Goal: Task Accomplishment & Management: Complete application form

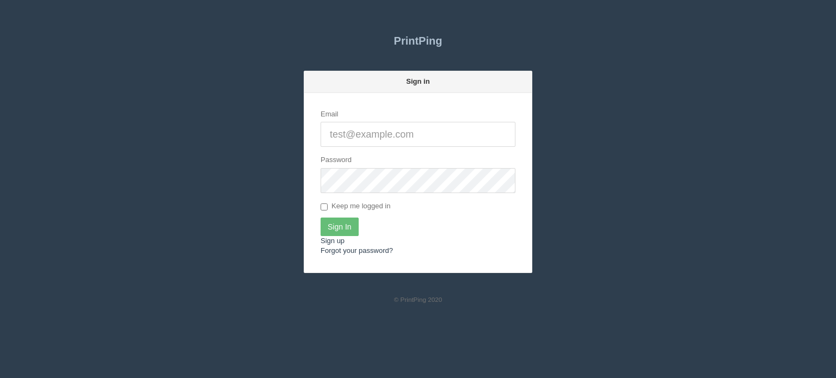
type input "[EMAIL_ADDRESS][DOMAIN_NAME]"
click at [336, 222] on input "Sign In" at bounding box center [340, 227] width 38 height 19
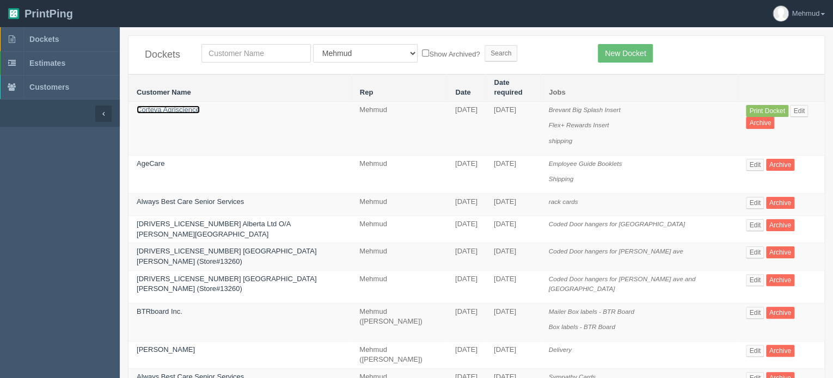
click at [189, 106] on link "Corteva Agriscience" at bounding box center [168, 110] width 63 height 8
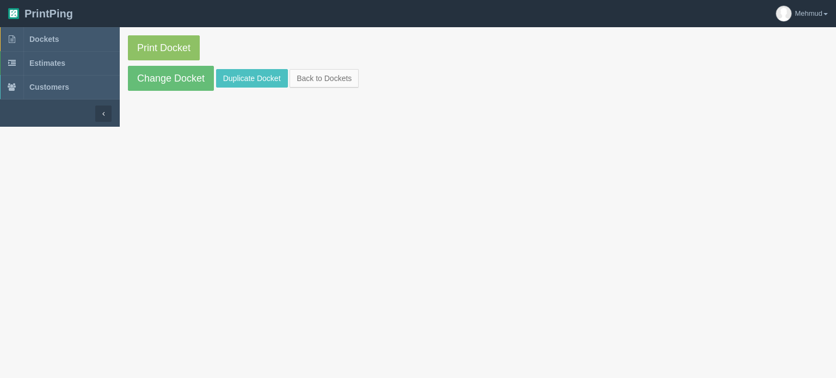
click at [185, 93] on section "Print Docket Change Docket Duplicate Docket Back to Dockets" at bounding box center [478, 63] width 716 height 72
click at [184, 83] on link "Change Docket" at bounding box center [171, 78] width 86 height 25
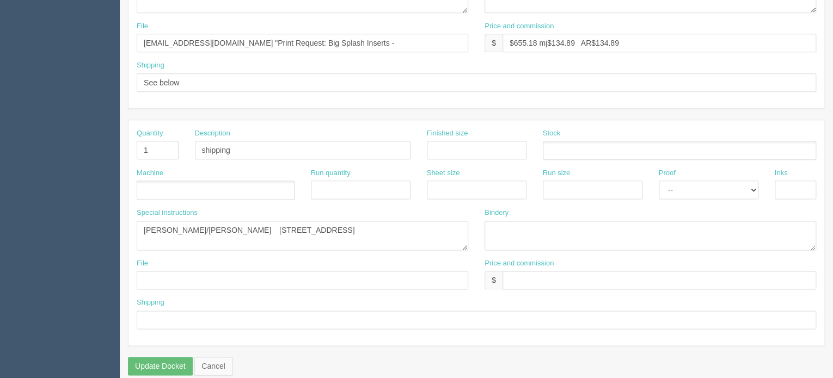
scroll to position [599, 0]
click at [253, 150] on input "shipping" at bounding box center [303, 148] width 216 height 19
type input "shipping ( purolator on Corteva account)"
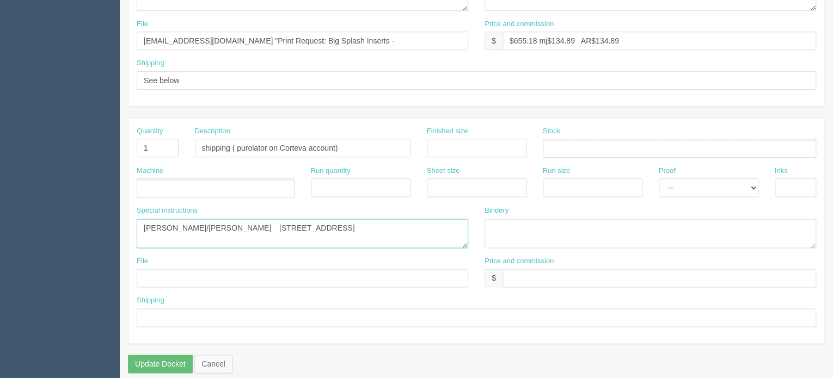
click at [146, 241] on textarea "Kristina Illes/Ely Ulat 278 Pinebush Road, Suite 201, Cambridge, Ontario, N1T 1…" at bounding box center [302, 233] width 331 height 29
click at [450, 223] on textarea "Kristina Illes/Ely Ulat 278 Pinebush Road, Suite 201, Cambridge, Ontario, N1T 1…" at bounding box center [302, 233] width 331 height 29
type textarea "Kristina Illes/Ely Ulat 278 Pinebush Road, Suite 201, Cambridge, Ontario, N1T 1…"
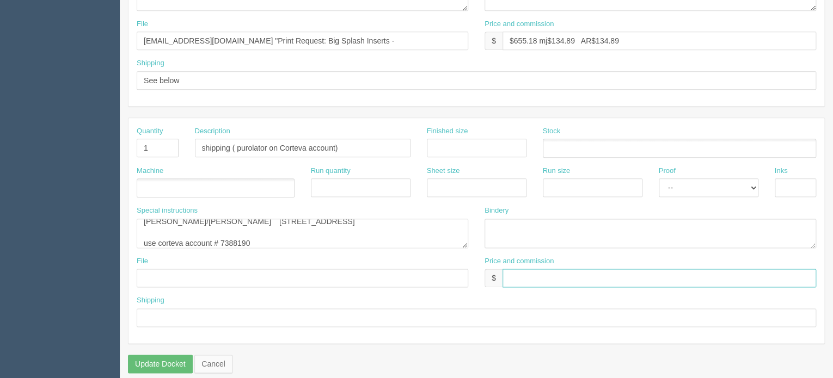
click at [518, 270] on input "text" at bounding box center [658, 278] width 313 height 19
type input "$0 mj$0 AR$0"
click at [161, 318] on input "text" at bounding box center [476, 318] width 679 height 19
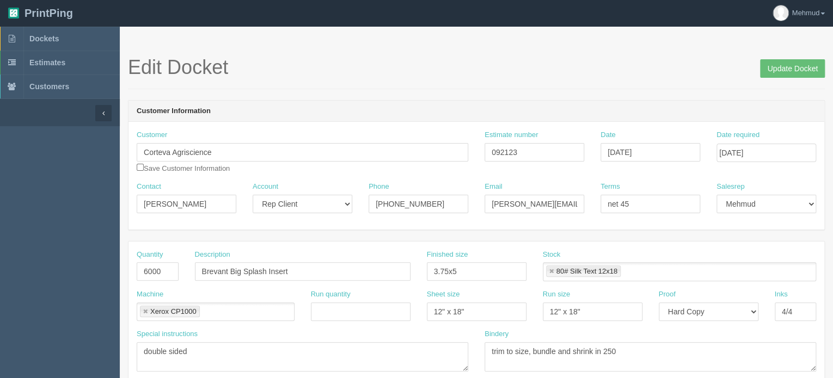
scroll to position [0, 0]
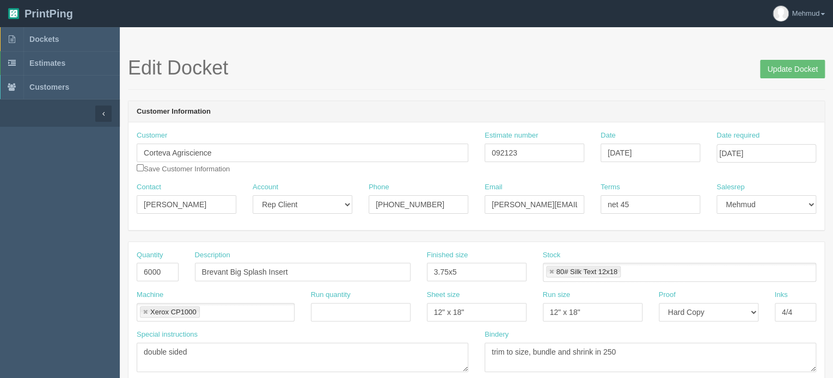
type input "see spec inst."
click at [647, 157] on input "August 18, 2025" at bounding box center [650, 153] width 100 height 19
click at [640, 258] on td "19" at bounding box center [640, 257] width 14 height 16
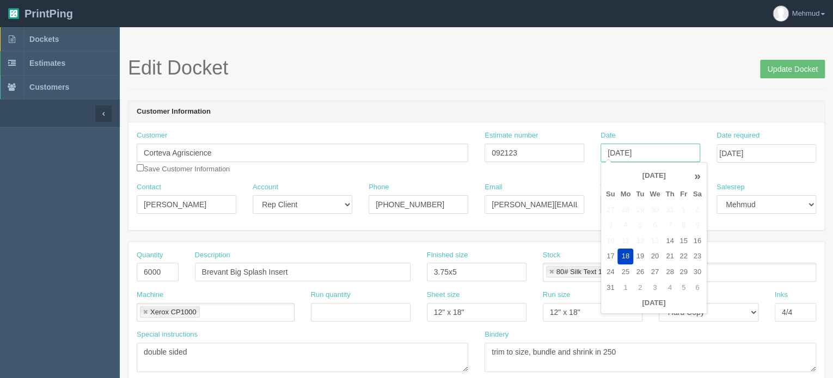
type input "August 19, 2025"
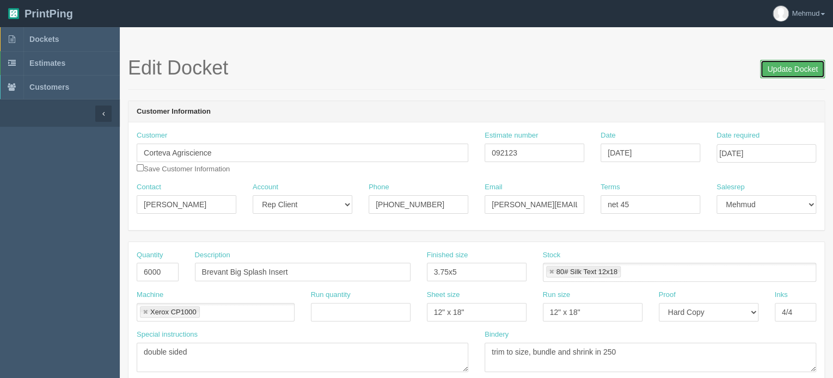
click at [785, 70] on input "Update Docket" at bounding box center [792, 69] width 65 height 19
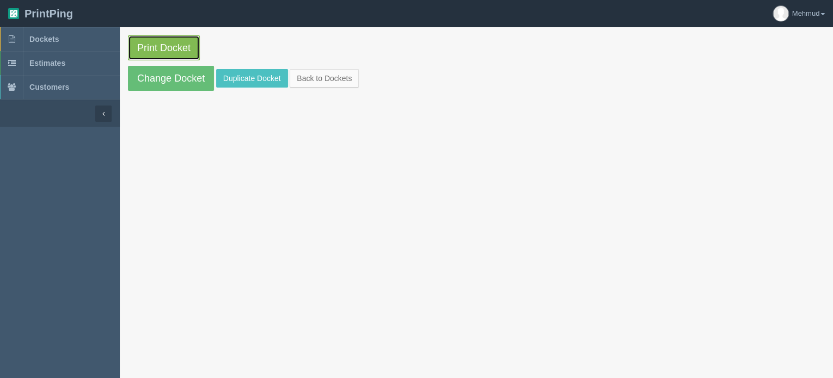
click at [157, 47] on link "Print Docket" at bounding box center [164, 47] width 72 height 25
click at [40, 35] on span "Dockets" at bounding box center [43, 39] width 29 height 9
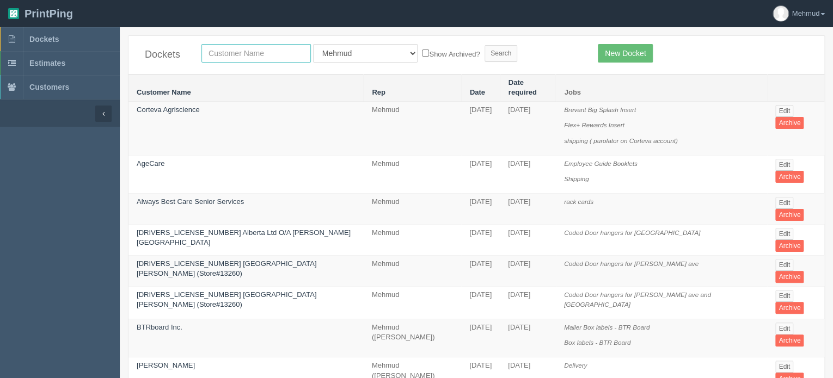
click at [263, 52] on input "text" at bounding box center [255, 53] width 109 height 19
type input "member"
click at [484, 49] on input "Search" at bounding box center [500, 53] width 33 height 16
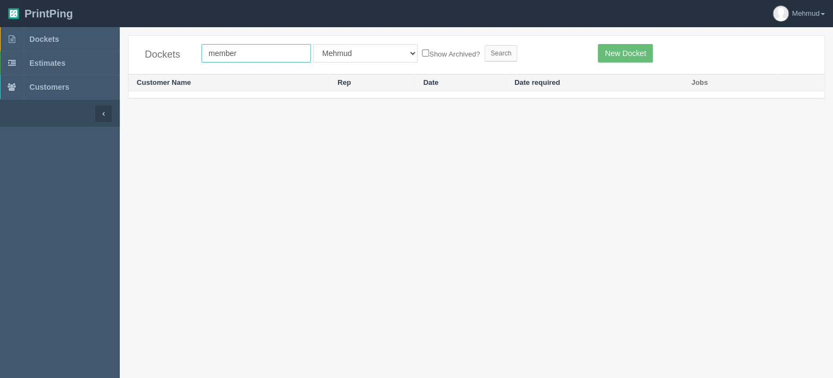
drag, startPoint x: 238, startPoint y: 54, endPoint x: 143, endPoint y: 46, distance: 95.6
click at [143, 46] on div "Dockets member All Users Ali Ali Test 1 Aly Amy Ankit Arif Brandon Dan France G…" at bounding box center [476, 55] width 696 height 38
type input "mickelson"
click at [484, 56] on input "Search" at bounding box center [500, 53] width 33 height 16
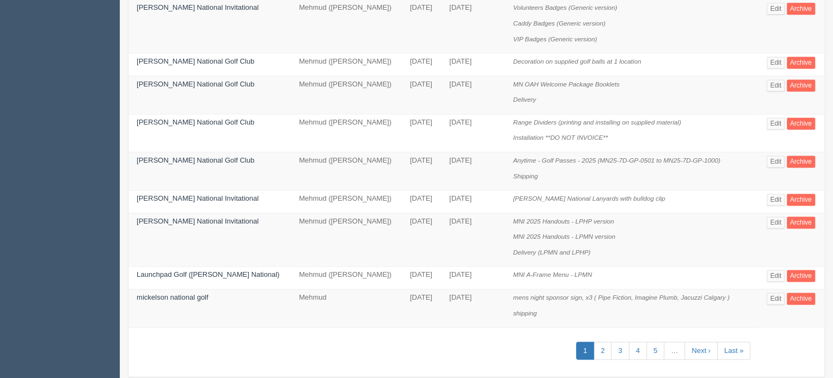
scroll to position [748, 0]
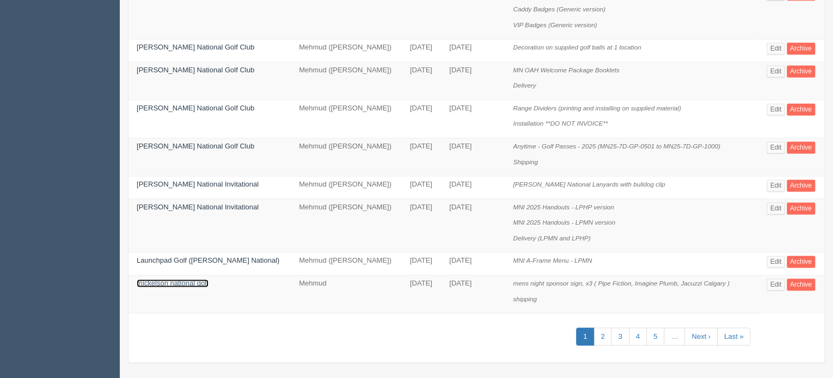
click at [192, 281] on link "mickelson national golf" at bounding box center [173, 283] width 72 height 8
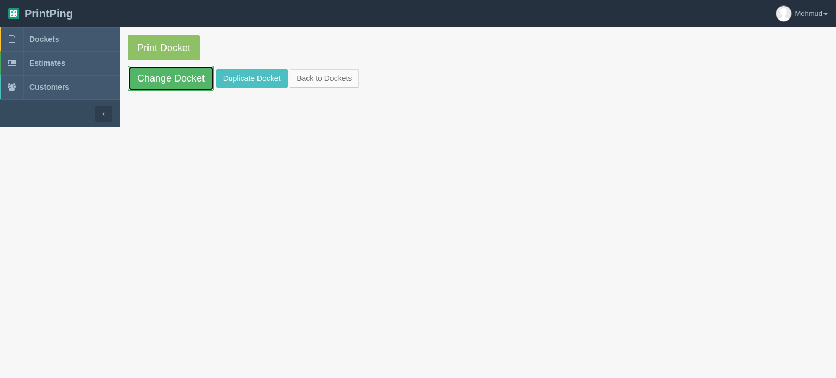
click at [183, 81] on link "Change Docket" at bounding box center [171, 78] width 86 height 25
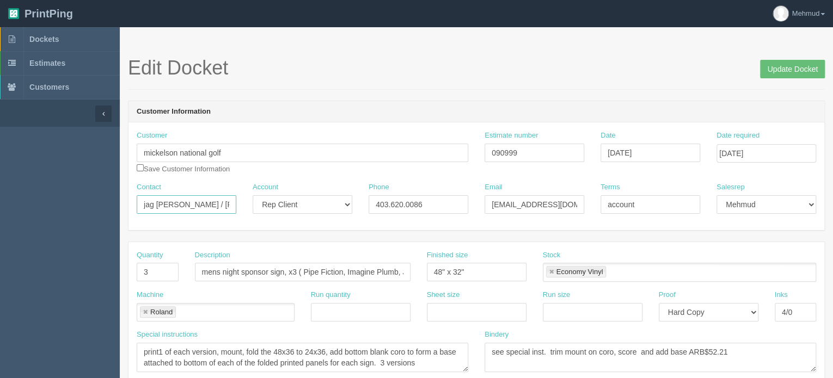
drag, startPoint x: 179, startPoint y: 204, endPoint x: 100, endPoint y: 200, distance: 79.0
click at [775, 71] on input "Update Docket" at bounding box center [792, 69] width 65 height 19
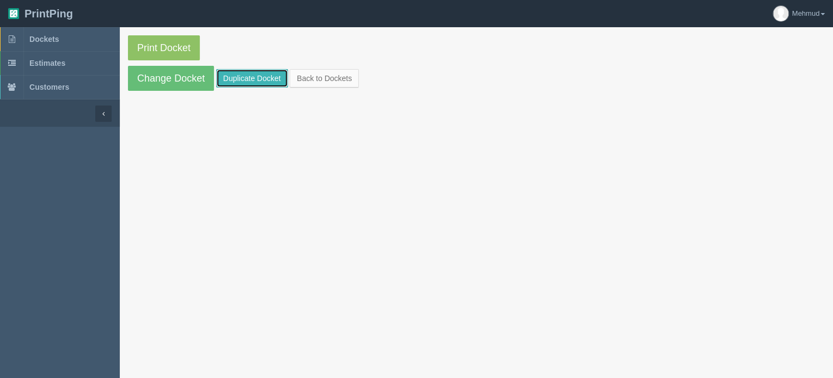
click at [243, 81] on link "Duplicate Docket" at bounding box center [252, 78] width 72 height 19
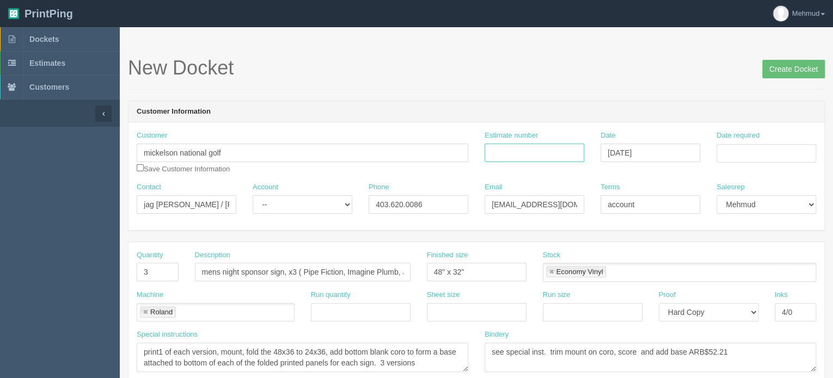
click at [534, 152] on input "Estimate number" at bounding box center [534, 153] width 100 height 19
click at [556, 152] on input "Estimate number" at bounding box center [534, 153] width 100 height 19
type input "092125"
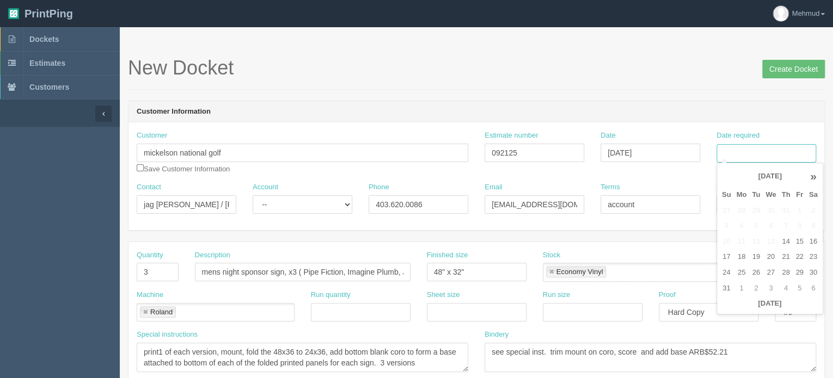
click at [733, 153] on input "Date required" at bounding box center [766, 153] width 100 height 19
click at [786, 262] on td "21" at bounding box center [785, 257] width 14 height 16
type input "August 21, 2025"
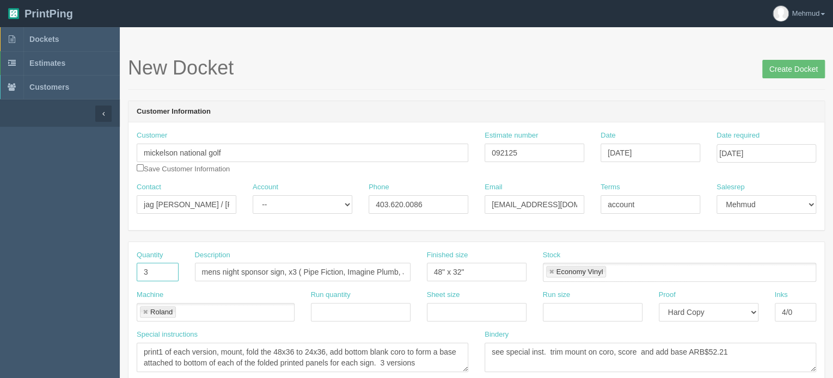
drag, startPoint x: 164, startPoint y: 271, endPoint x: 71, endPoint y: 266, distance: 93.2
type input "6"
click at [296, 269] on input "mens night sponsor sign, x3 ( Pipe Fiction, Imagine Plumb, Jacuzzi Calgary )" at bounding box center [303, 272] width 216 height 19
drag, startPoint x: 239, startPoint y: 272, endPoint x: 129, endPoint y: 263, distance: 110.2
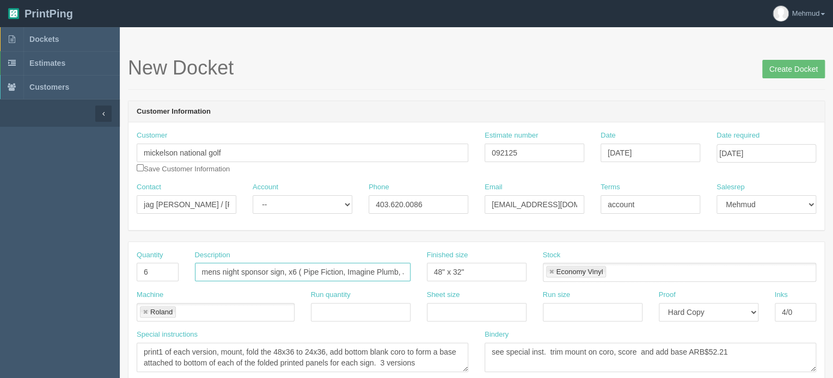
click at [129, 263] on div "Quantity 6 Description mens night sponsor sign, x6 ( Pipe Fiction, Imagine Plum…" at bounding box center [476, 270] width 696 height 40
drag, startPoint x: 315, startPoint y: 272, endPoint x: 501, endPoint y: 279, distance: 186.3
click at [501, 279] on div "Quantity 6 Description memeber guest sponsor sign, x6 ( Pipe Fiction, Imagine P…" at bounding box center [476, 270] width 696 height 40
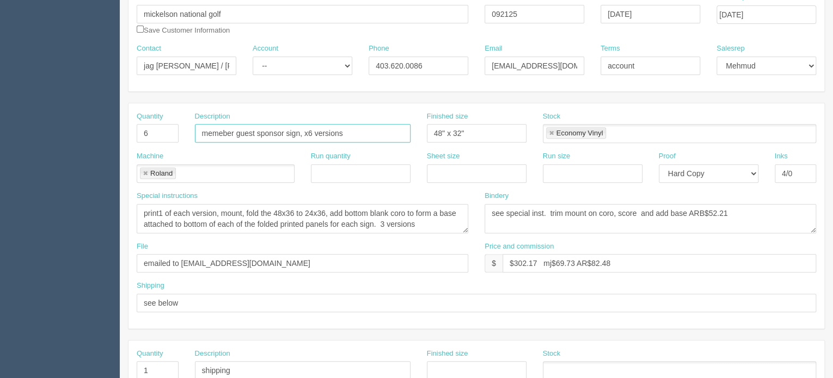
scroll to position [163, 0]
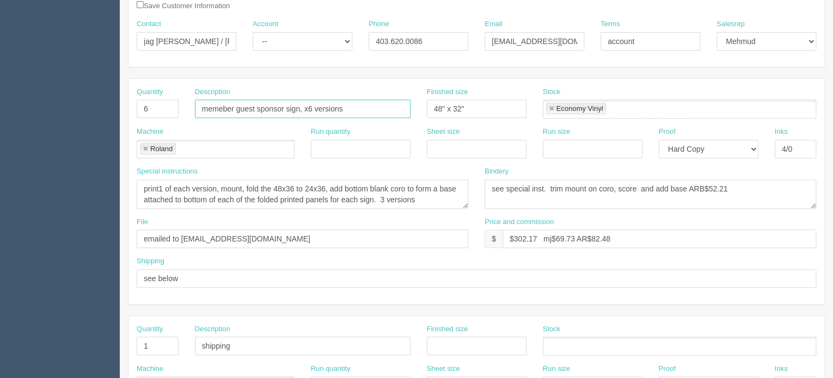
type input "memeber guest sponsor sign, x6 versions"
click at [379, 198] on textarea "print1 of each version, mount, fold the 48x36 to 24x36, add bottom blank coro t…" at bounding box center [302, 194] width 331 height 29
type textarea "print1 of each version, mount, fold the 48x36 to 24x36, add bottom blank coro t…"
drag, startPoint x: 596, startPoint y: 235, endPoint x: 648, endPoint y: 239, distance: 52.4
click at [648, 239] on input "$302.17 mj$69.73 AR$82.48" at bounding box center [658, 239] width 313 height 19
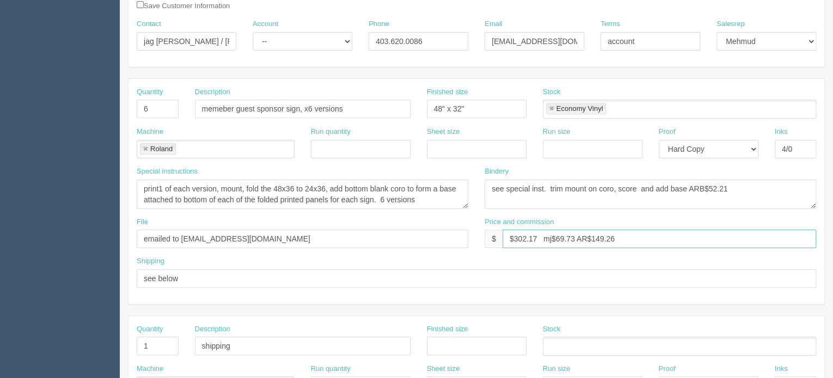
type input "$302.17 mj$69.73 AR$149.26"
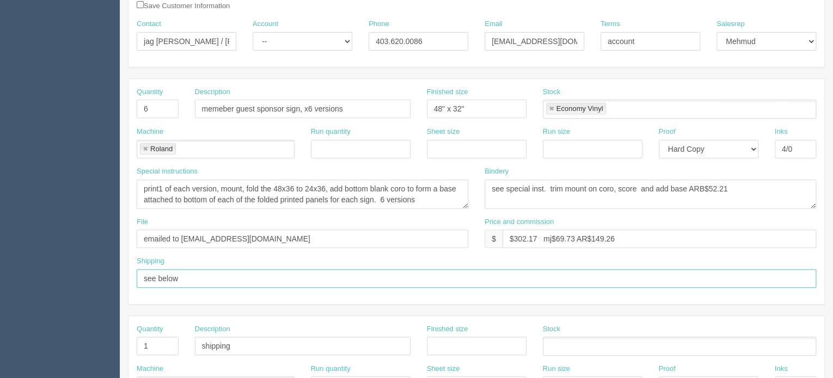
drag, startPoint x: 195, startPoint y: 279, endPoint x: 81, endPoint y: 268, distance: 114.8
click at [81, 268] on section "Dockets Estimates Customers" at bounding box center [416, 344] width 833 height 961
click at [209, 280] on input "call for pick up" at bounding box center [476, 278] width 679 height 19
paste input "Cell: 587.891.6877"
click at [200, 276] on input "call for pick up colton at Cell: 587.891.6877" at bounding box center [476, 278] width 679 height 19
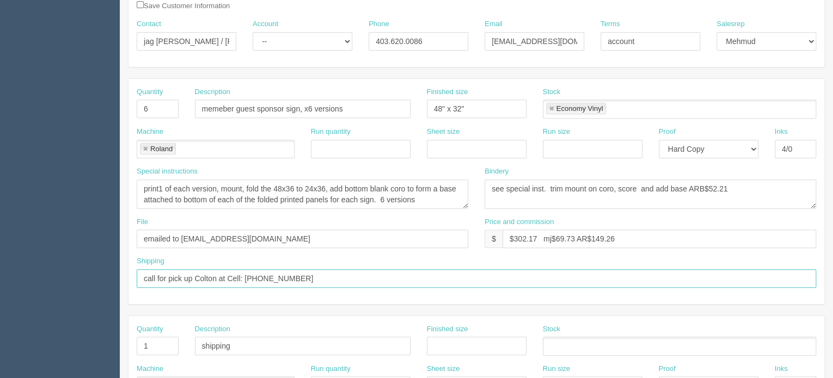
click at [316, 282] on input "call for pick up Colton at Cell: 587.891.6877" at bounding box center [476, 278] width 679 height 19
click at [322, 276] on input "call for pick up Colton at Cell: 587.891.6877" at bounding box center [476, 278] width 679 height 19
paste input "colton@mickelsonnational.com"
click at [155, 278] on input "call for pick up Colton at Cell: 587.891.6877 colton@mickelsonnational.com" at bounding box center [476, 278] width 679 height 19
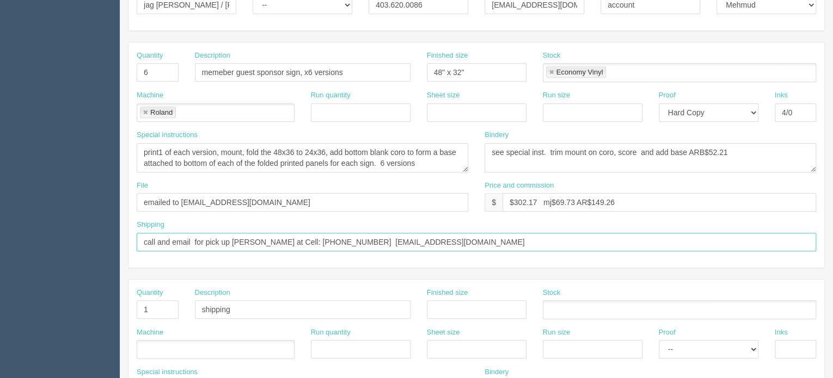
scroll to position [218, 0]
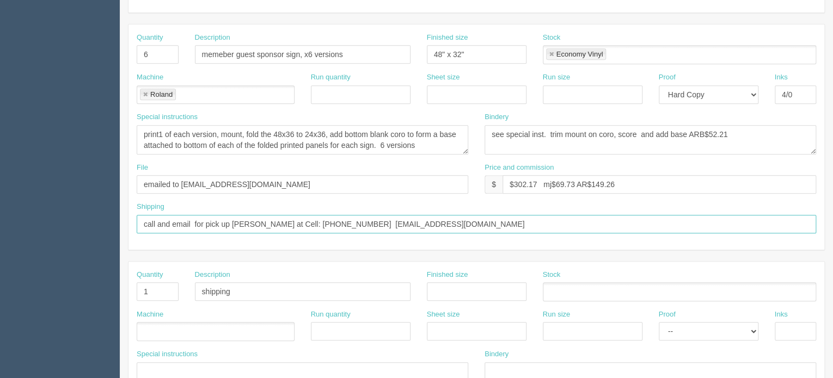
type input "call and email for pick up Colton at Cell: 587.891.6877 colton@mickelsonnationa…"
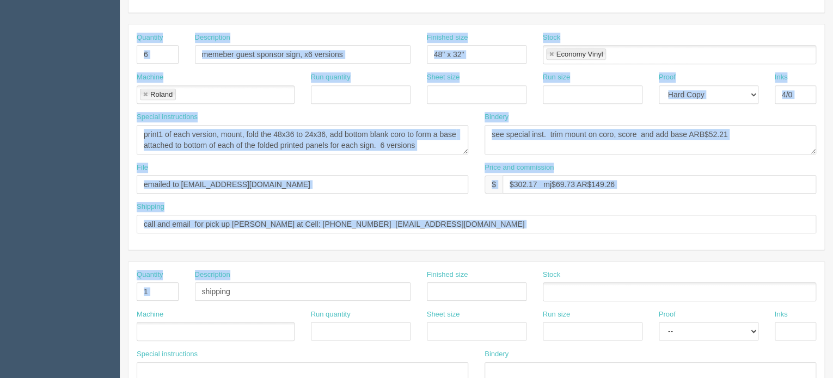
drag, startPoint x: 261, startPoint y: 302, endPoint x: 30, endPoint y: 281, distance: 231.7
click at [26, 280] on section "Dockets Estimates Customers" at bounding box center [416, 290] width 833 height 961
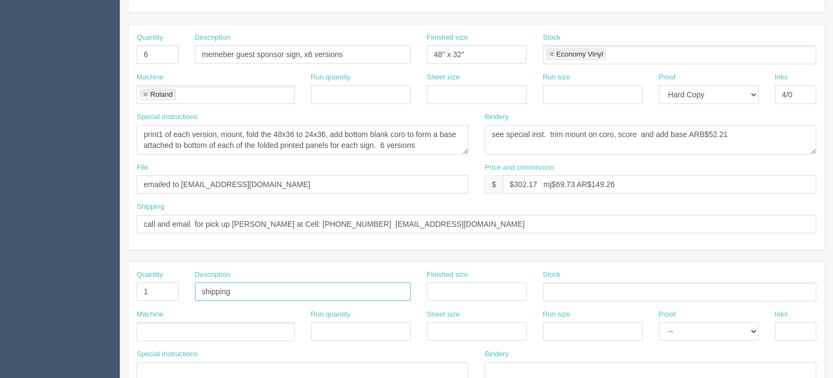
click at [230, 292] on input "shipping" at bounding box center [303, 291] width 216 height 19
drag, startPoint x: 235, startPoint y: 291, endPoint x: 144, endPoint y: 288, distance: 90.9
click at [144, 288] on div "Quantity 1 Description shipping Finished size Stock" at bounding box center [476, 290] width 696 height 40
drag, startPoint x: 152, startPoint y: 293, endPoint x: 109, endPoint y: 290, distance: 43.2
click at [109, 290] on section "Dockets Estimates Customers" at bounding box center [416, 290] width 833 height 961
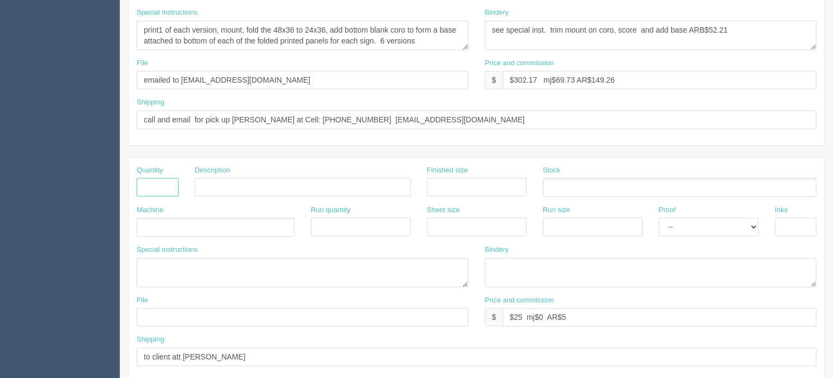
scroll to position [381, 0]
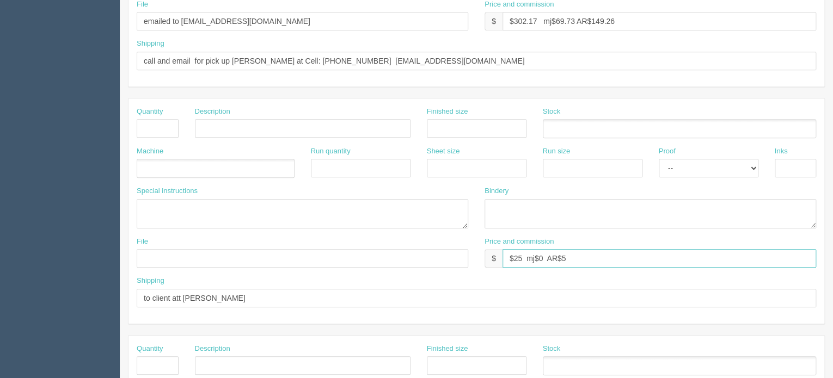
drag, startPoint x: 571, startPoint y: 253, endPoint x: 445, endPoint y: 247, distance: 126.4
click at [445, 247] on div "File Price and commission $ $25 mj$0 AR$5" at bounding box center [476, 257] width 696 height 40
drag, startPoint x: 219, startPoint y: 298, endPoint x: 85, endPoint y: 307, distance: 134.2
click at [85, 307] on section "Dockets Estimates Customers" at bounding box center [416, 126] width 833 height 961
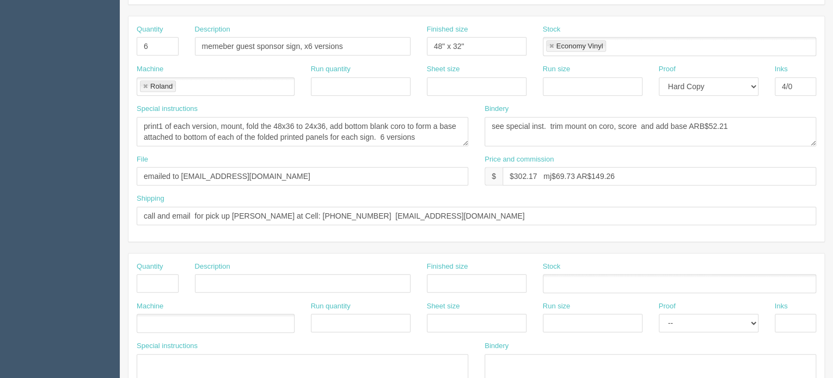
scroll to position [218, 0]
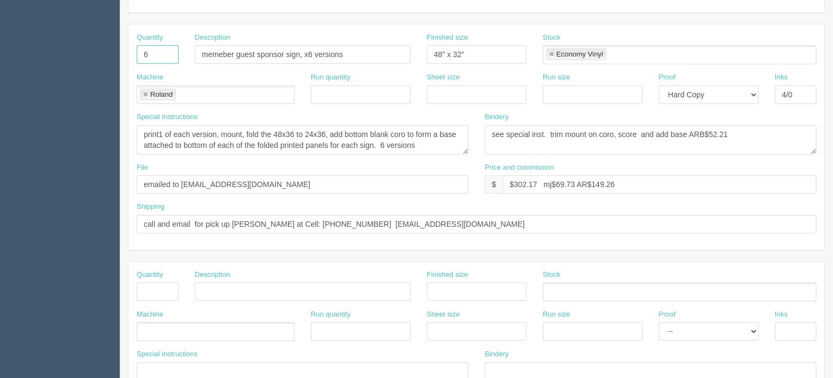
drag, startPoint x: 135, startPoint y: 52, endPoint x: 100, endPoint y: 52, distance: 34.8
click at [100, 52] on section "Dockets Estimates Customers" at bounding box center [416, 290] width 833 height 961
type input "7"
drag, startPoint x: 710, startPoint y: 132, endPoint x: 747, endPoint y: 131, distance: 37.0
click at [747, 131] on textarea "see special inst. trim mount on coro, score and add base ARB$52.21" at bounding box center [649, 139] width 331 height 29
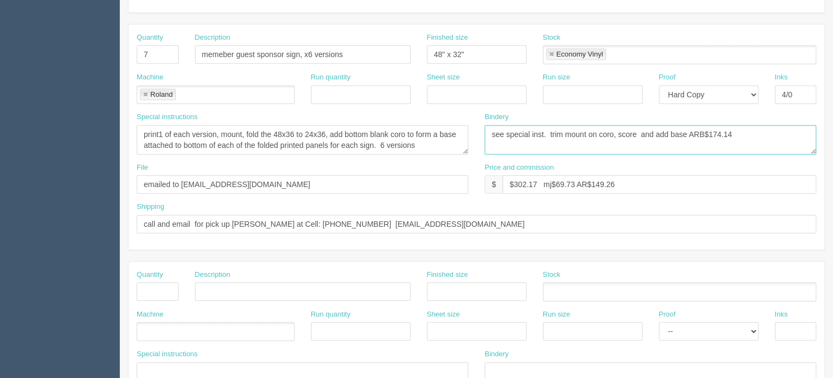
type textarea "see special inst. trim mount on coro, score and add base ARB$174.14"
drag, startPoint x: 535, startPoint y: 180, endPoint x: 514, endPoint y: 181, distance: 21.2
click at [514, 181] on input "$302.17 mj$69.73 AR$149.26" at bounding box center [658, 184] width 313 height 19
click at [534, 180] on input "$302.17 mj$69.73 AR$149.26" at bounding box center [658, 184] width 313 height 19
drag, startPoint x: 538, startPoint y: 183, endPoint x: 514, endPoint y: 180, distance: 24.1
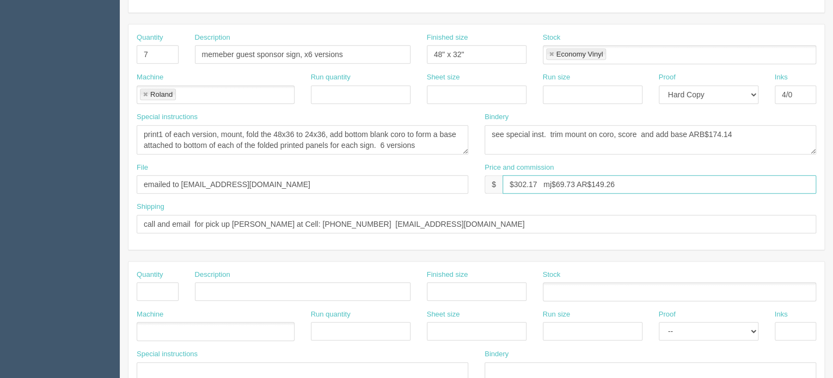
click at [514, 180] on input "$302.17 mj$69.73 AR$149.26" at bounding box center [658, 184] width 313 height 19
drag, startPoint x: 575, startPoint y: 182, endPoint x: 551, endPoint y: 185, distance: 24.1
click at [553, 185] on input "$701.36 mj$69.73 AR$149.26" at bounding box center [658, 184] width 313 height 19
click at [620, 180] on input "$701.36 mj$161.85 AR$149.26" at bounding box center [658, 184] width 313 height 19
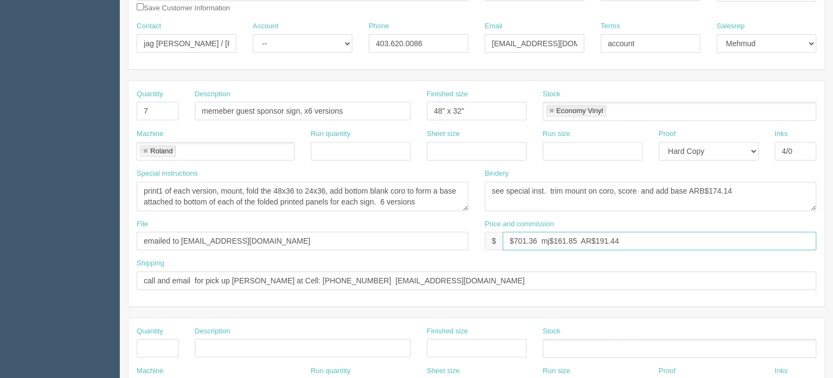
scroll to position [109, 0]
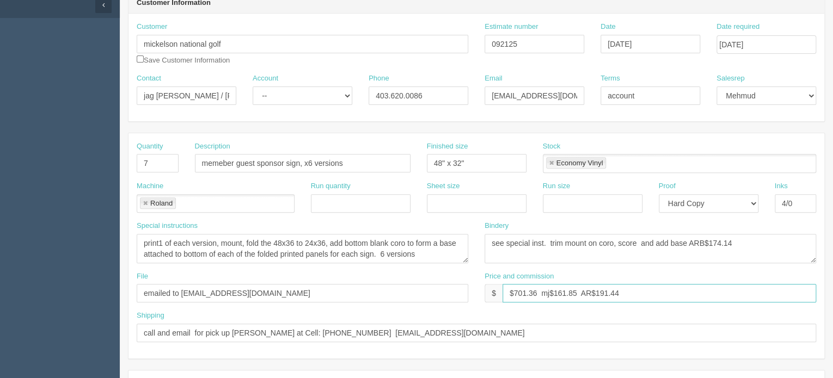
type input "$701.36 mj$161.85 AR$191.44"
click at [296, 102] on select "-- Existing Client Allrush Client Rep Client" at bounding box center [303, 96] width 100 height 19
select select "Rep Client"
click at [253, 87] on select "-- Existing Client Allrush Client Rep Client" at bounding box center [303, 96] width 100 height 19
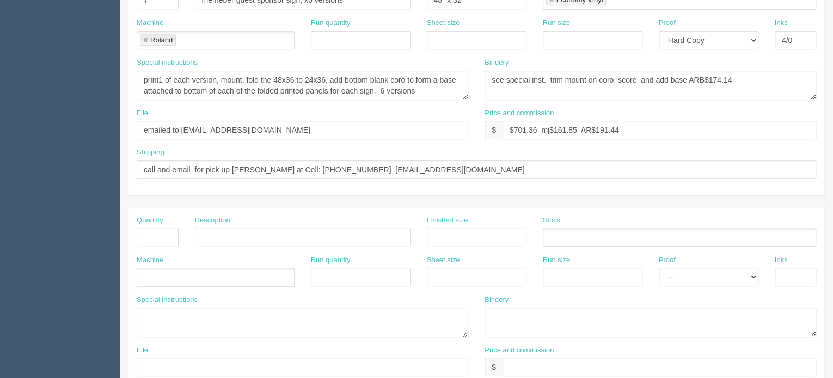
scroll to position [381, 0]
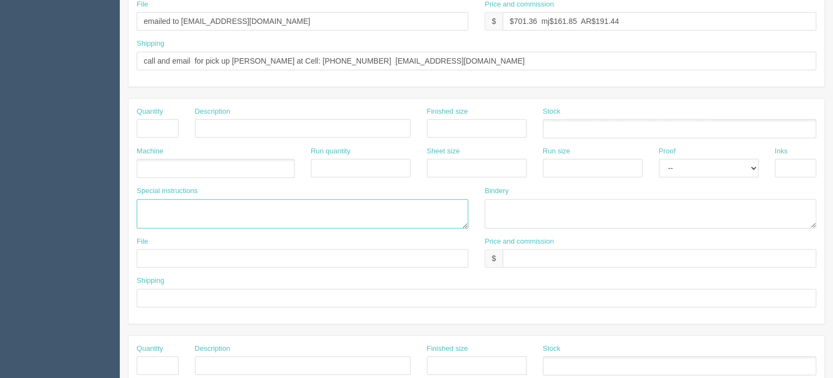
click at [164, 211] on textarea at bounding box center [302, 213] width 331 height 29
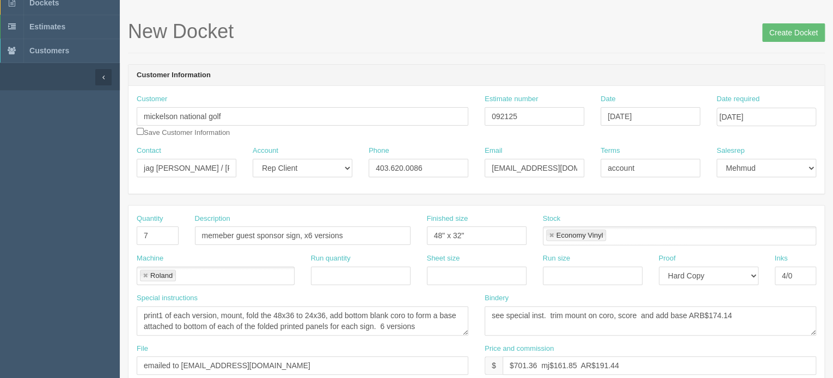
scroll to position [0, 0]
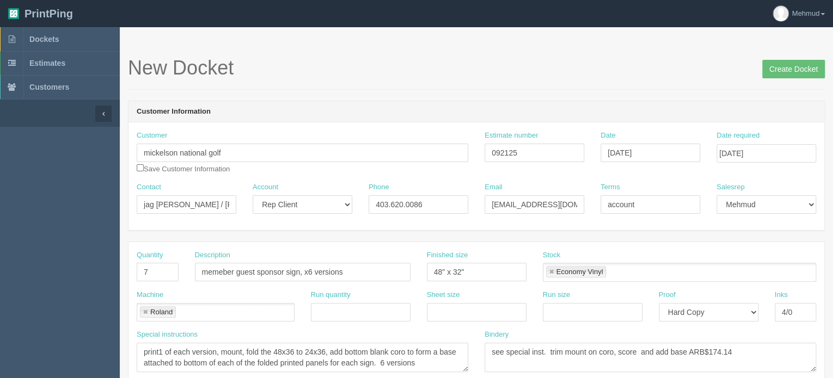
type textarea "needed for event on friday , so must be ready for pick up thursday the 21st by …"
click at [810, 73] on input "Create Docket" at bounding box center [793, 69] width 63 height 19
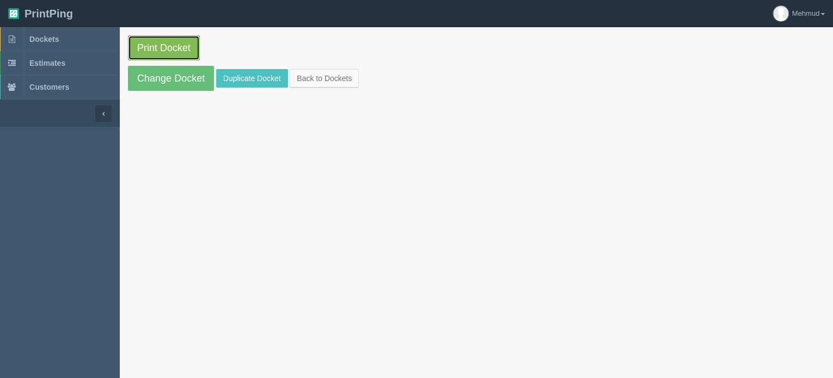
click at [165, 48] on link "Print Docket" at bounding box center [164, 47] width 72 height 25
